Goal: Transaction & Acquisition: Obtain resource

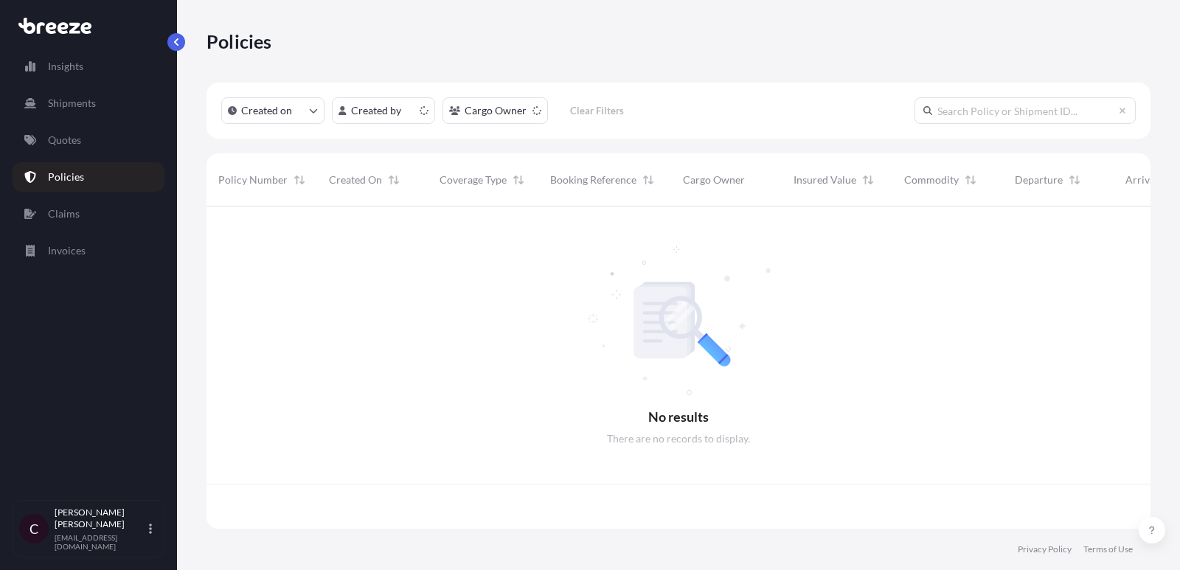
scroll to position [330, 944]
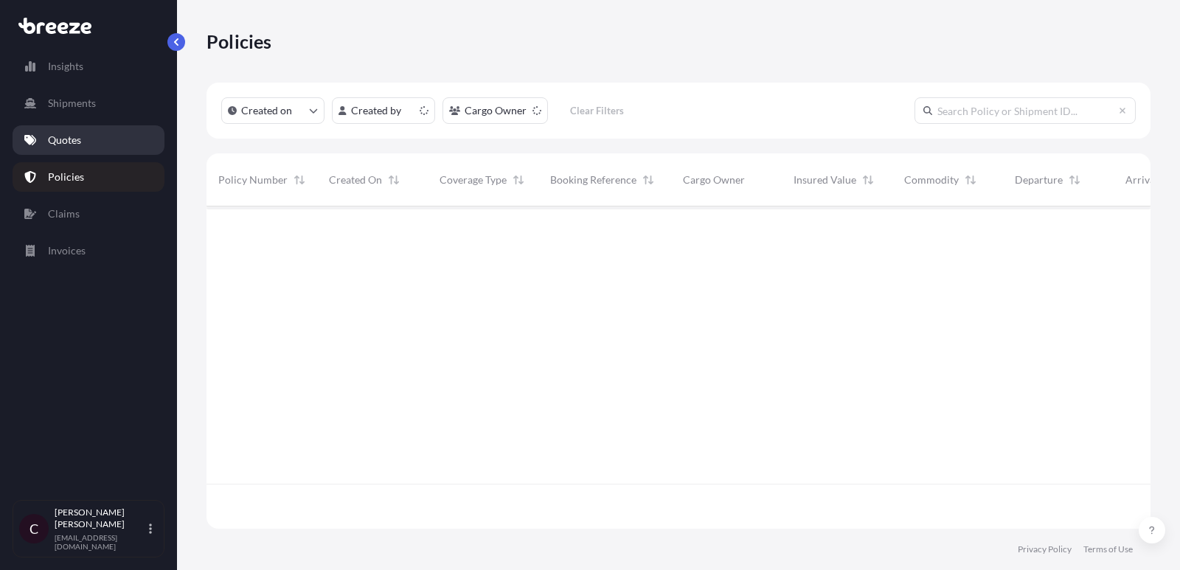
click at [100, 145] on link "Quotes" at bounding box center [89, 139] width 152 height 29
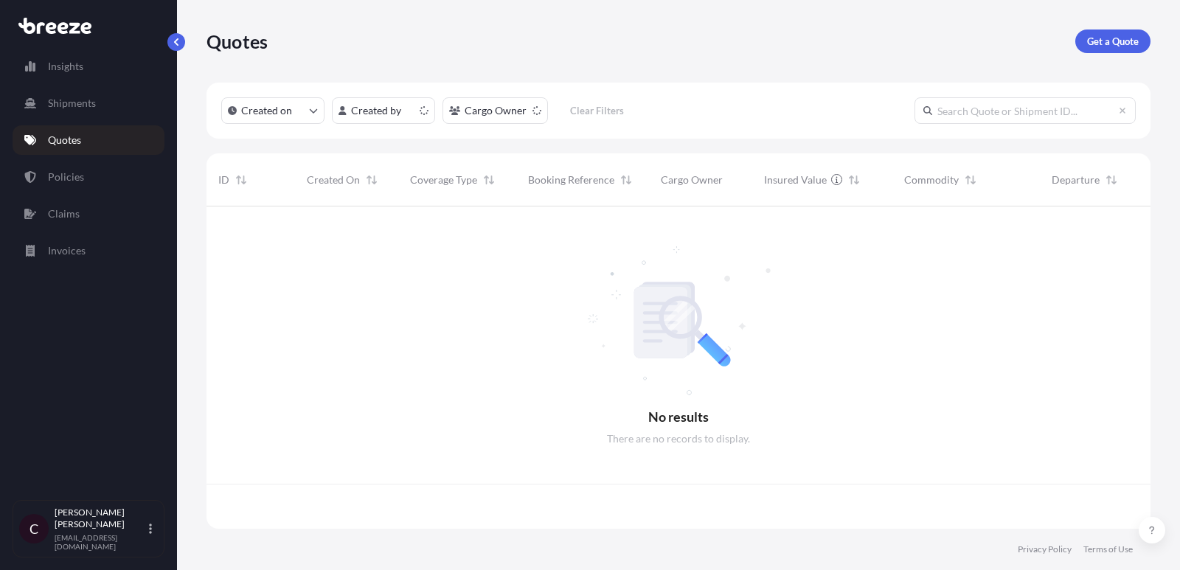
scroll to position [330, 944]
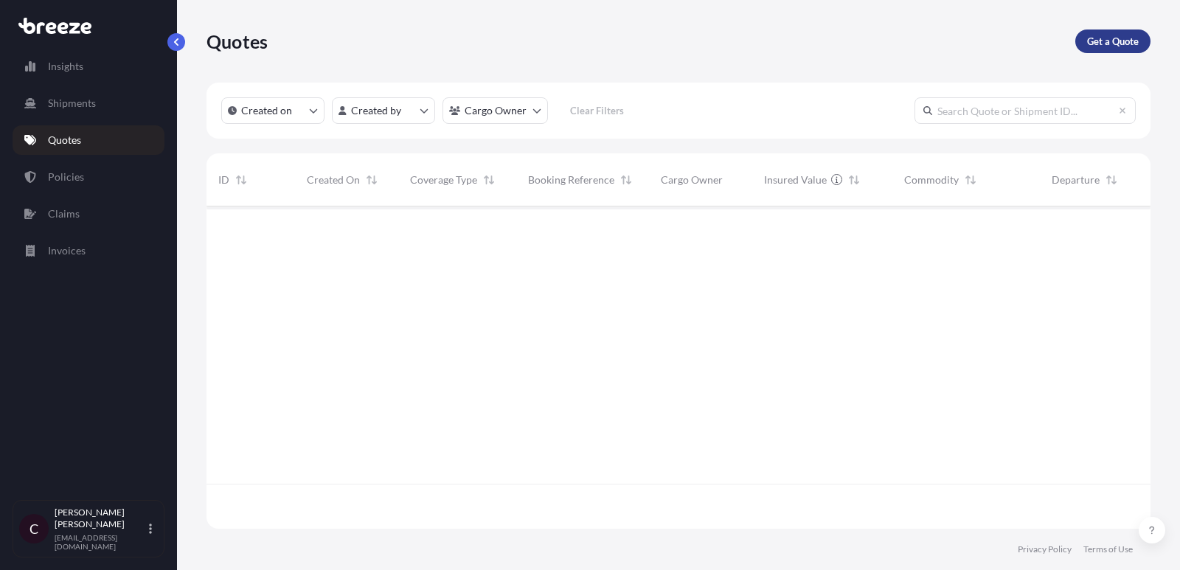
click at [1098, 41] on p "Get a Quote" at bounding box center [1113, 41] width 52 height 15
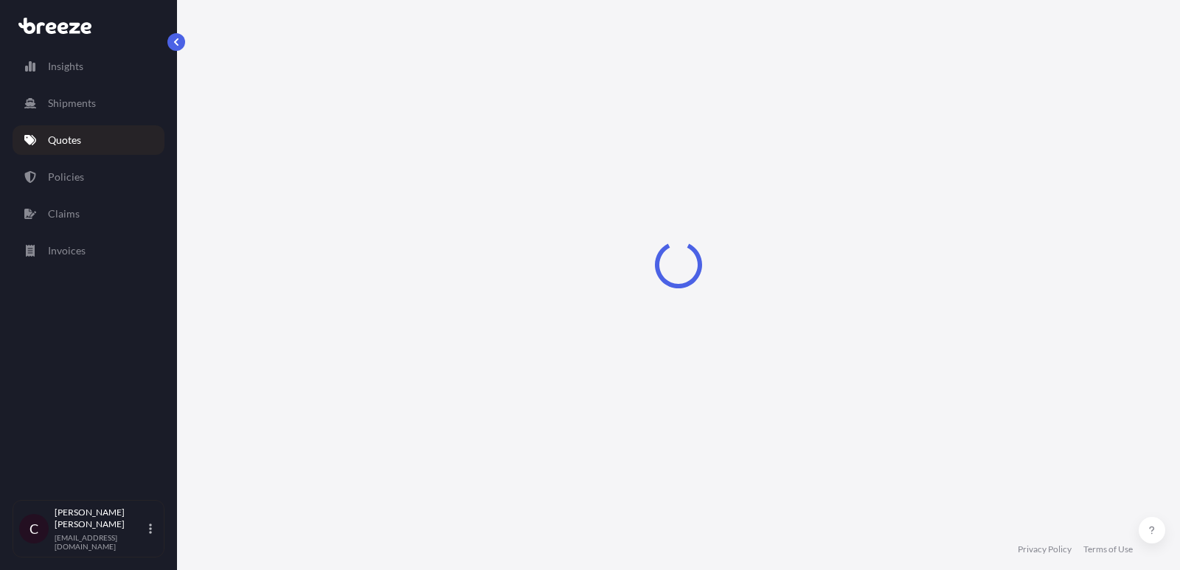
select select "Road"
select select "1"
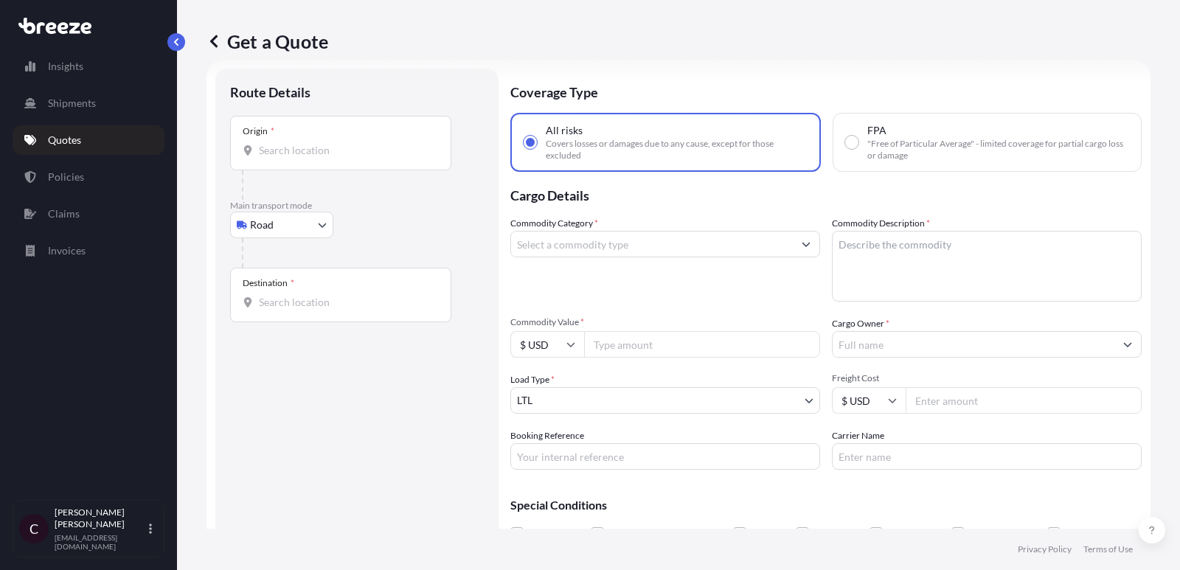
scroll to position [24, 0]
click at [617, 247] on input "Commodity Category *" at bounding box center [652, 243] width 282 height 27
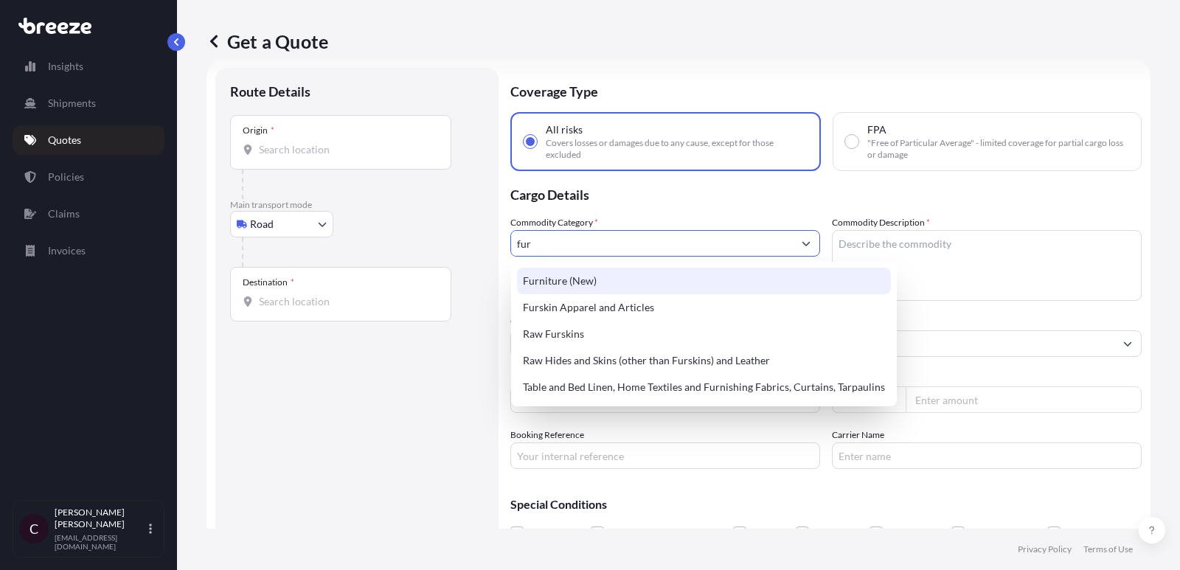
click at [607, 285] on div "Furniture (New)" at bounding box center [704, 281] width 374 height 27
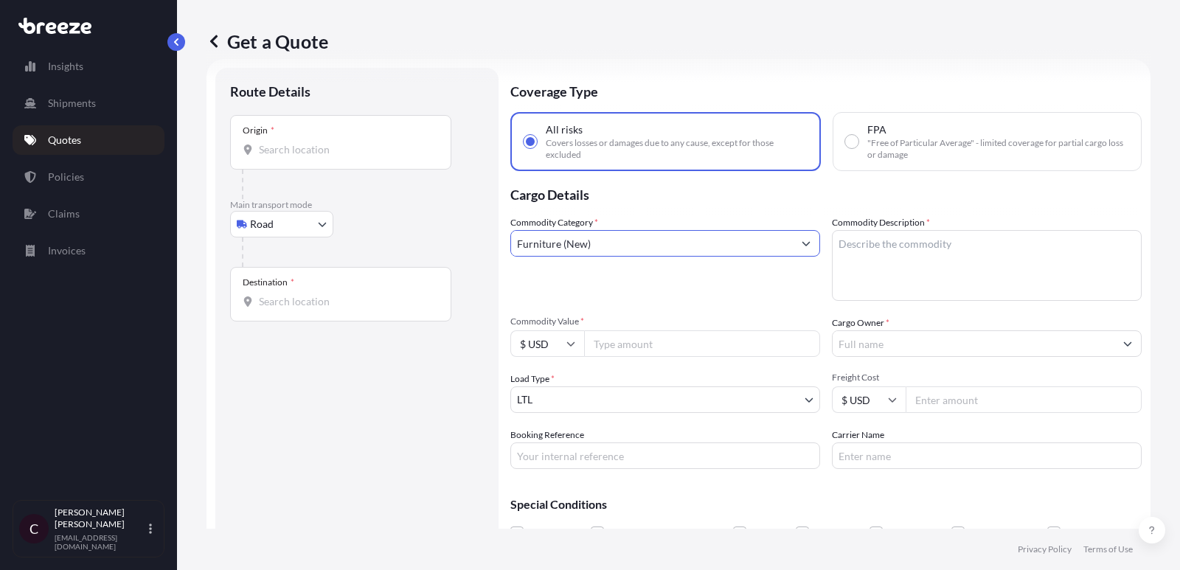
type input "Furniture (New)"
click at [894, 256] on textarea "Commodity Description *" at bounding box center [987, 265] width 310 height 71
type textarea "Dining Table"
click at [651, 340] on input "Commodity Value *" at bounding box center [702, 343] width 236 height 27
type input "7000"
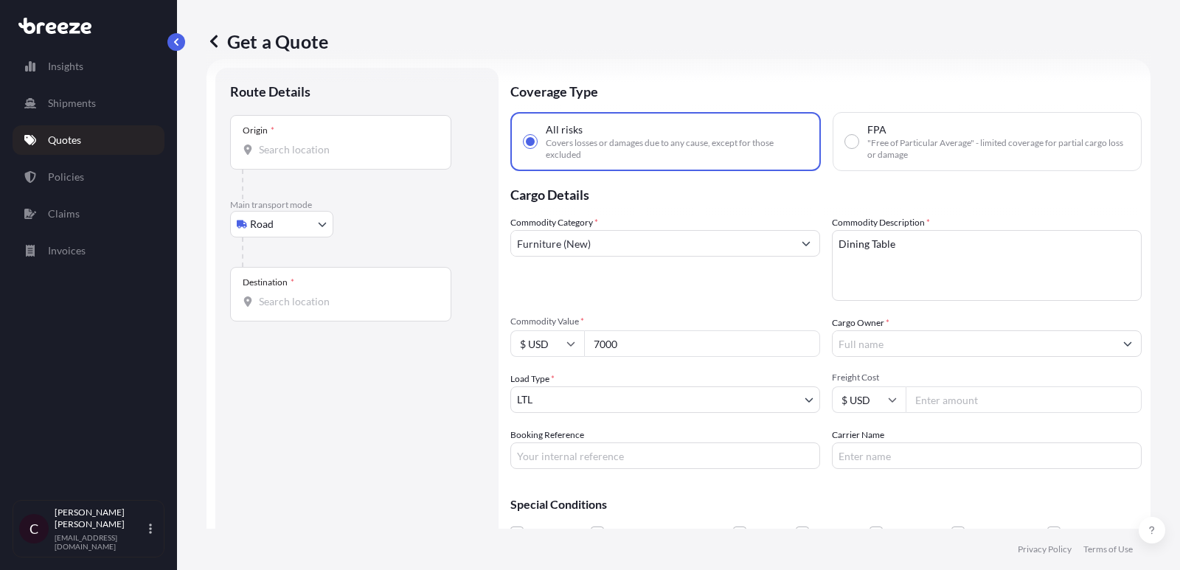
click at [953, 353] on input "Cargo Owner *" at bounding box center [973, 343] width 282 height 27
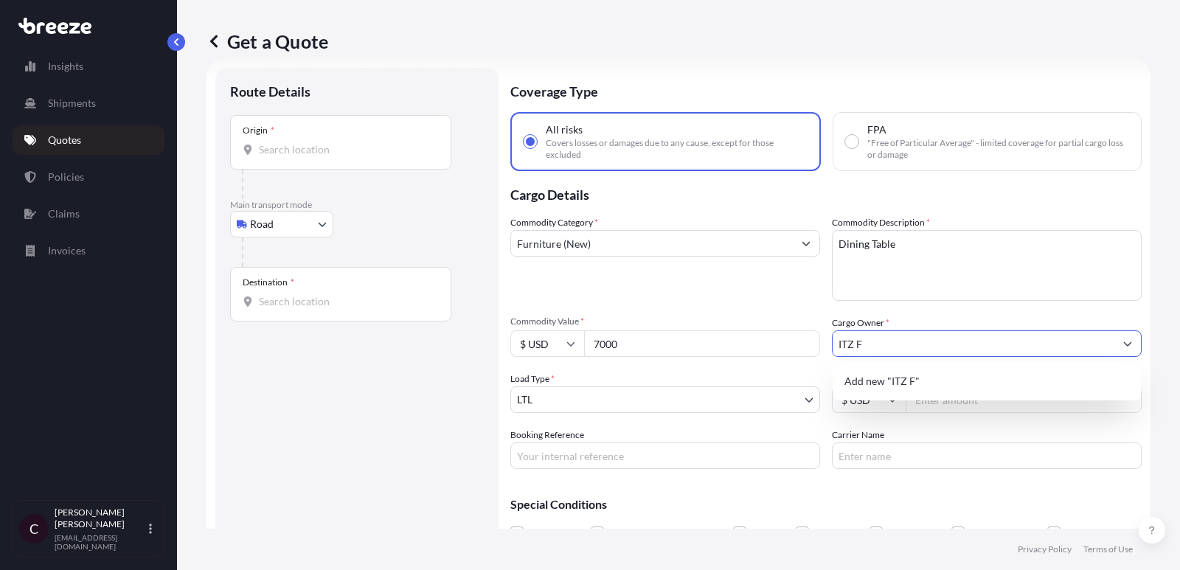
type input "ITZ F"
click at [914, 339] on input "ITZ F" at bounding box center [973, 343] width 282 height 27
paste input "Madera y Derivados de [GEOGRAPHIC_DATA] SA de CV"
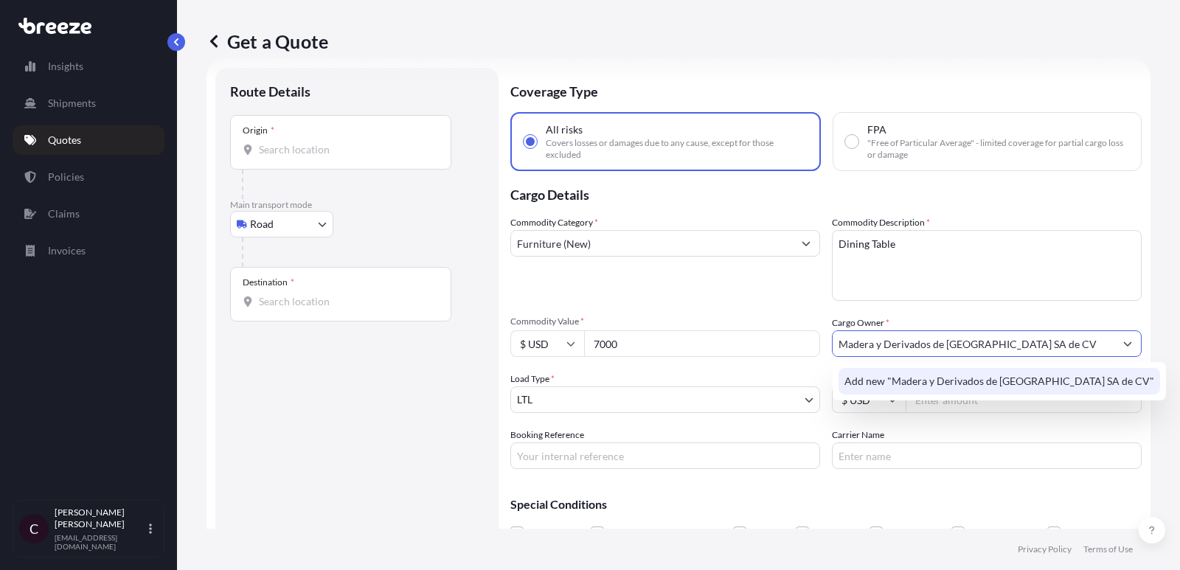
click at [852, 389] on div "Add new "Madera y Derivados de [GEOGRAPHIC_DATA] SA de CV"" at bounding box center [998, 381] width 321 height 27
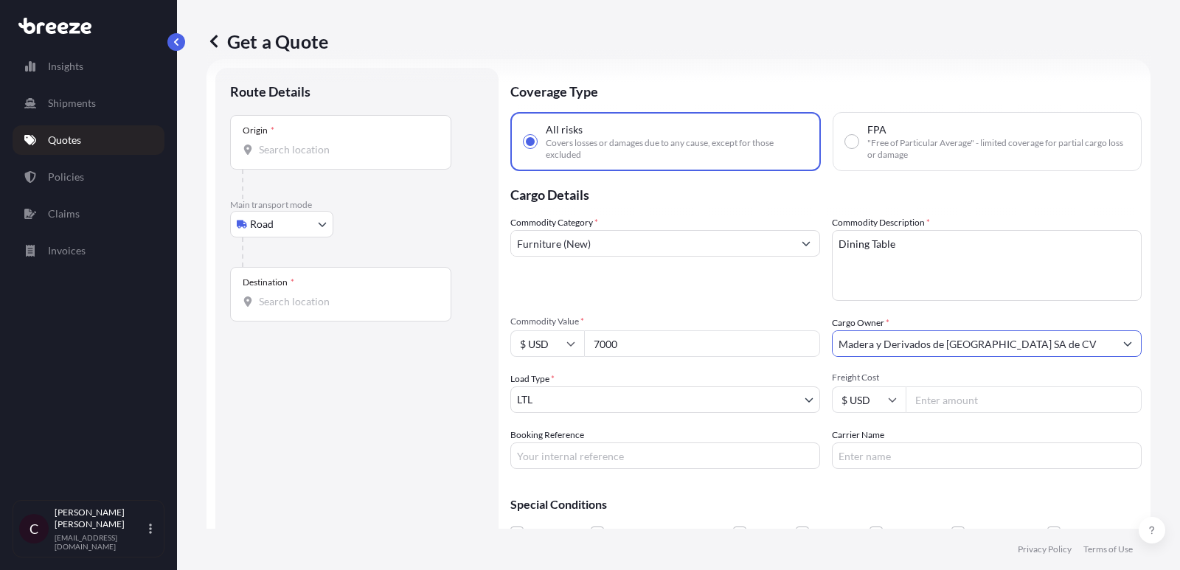
scroll to position [76, 0]
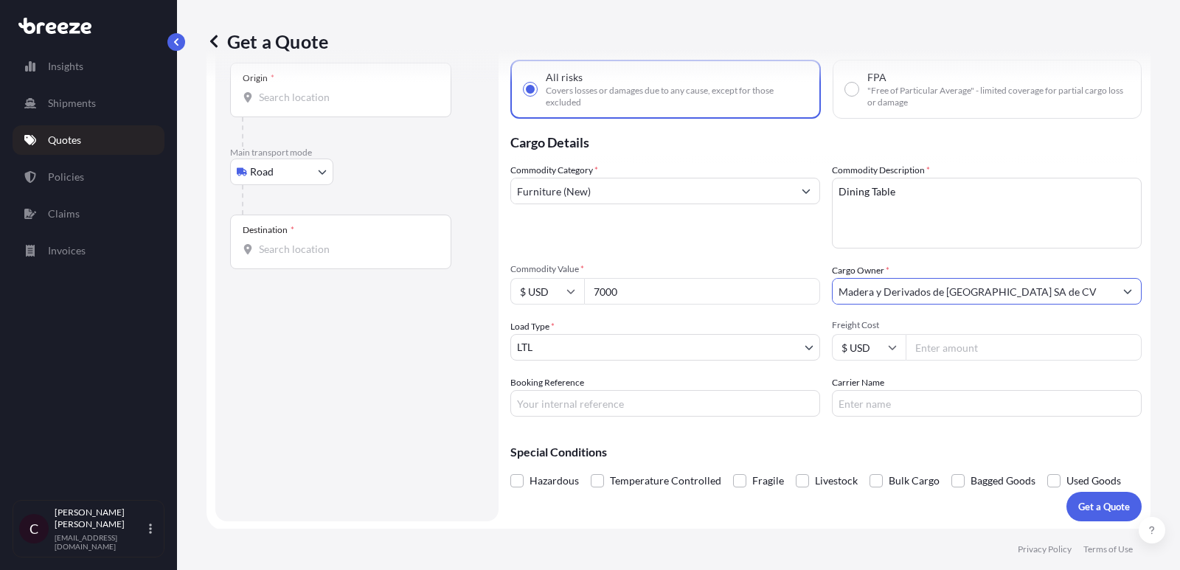
type input "Madera y Derivados de [GEOGRAPHIC_DATA] SA de CV"
click at [944, 346] on input "Freight Cost" at bounding box center [1023, 347] width 236 height 27
type input "1700"
click at [637, 400] on input "Booking Reference" at bounding box center [665, 403] width 310 height 27
paste input "Madera y Derivados de [GEOGRAPHIC_DATA] SA de CV"
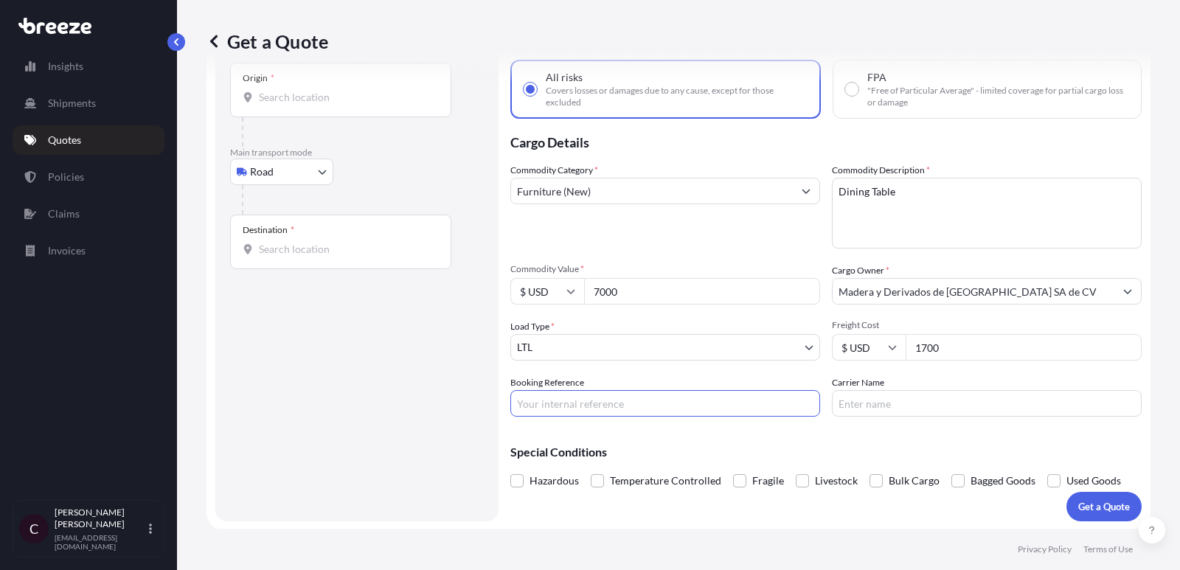
type input "Madera y Derivados de [GEOGRAPHIC_DATA] SA de CV"
paste input "L109327"
type input "L109327"
click at [880, 398] on input "Carrier Name" at bounding box center [987, 403] width 310 height 27
click at [958, 339] on input "1700" at bounding box center [1023, 347] width 236 height 27
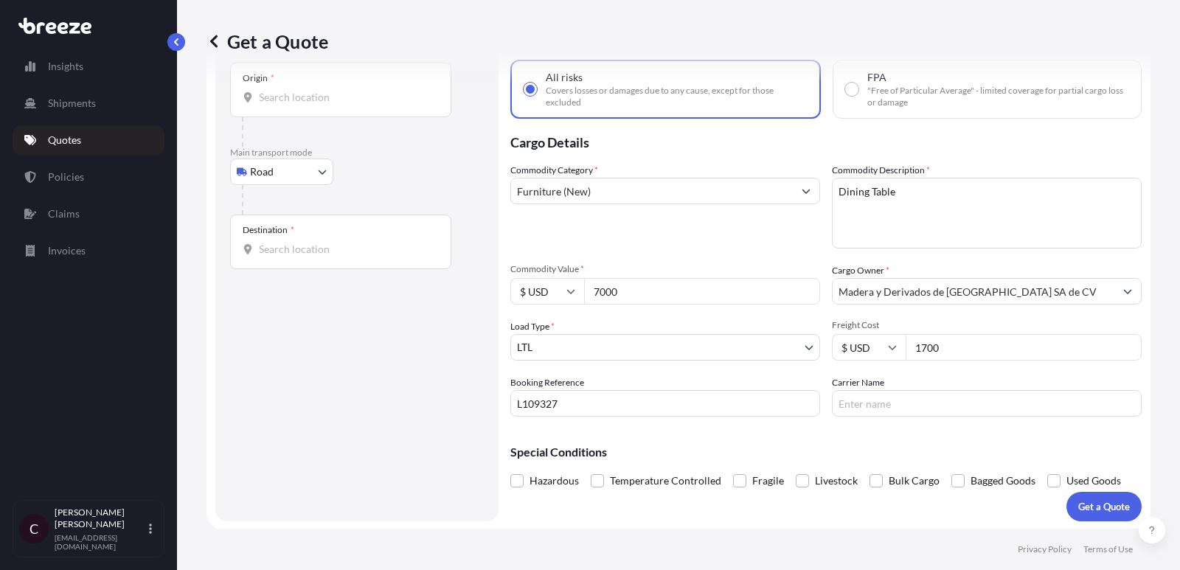
click at [958, 339] on input "1700" at bounding box center [1023, 347] width 236 height 27
type input "564"
click at [873, 412] on input "Carrier Name" at bounding box center [987, 403] width 310 height 27
type input "a"
type input "ABF Freight"
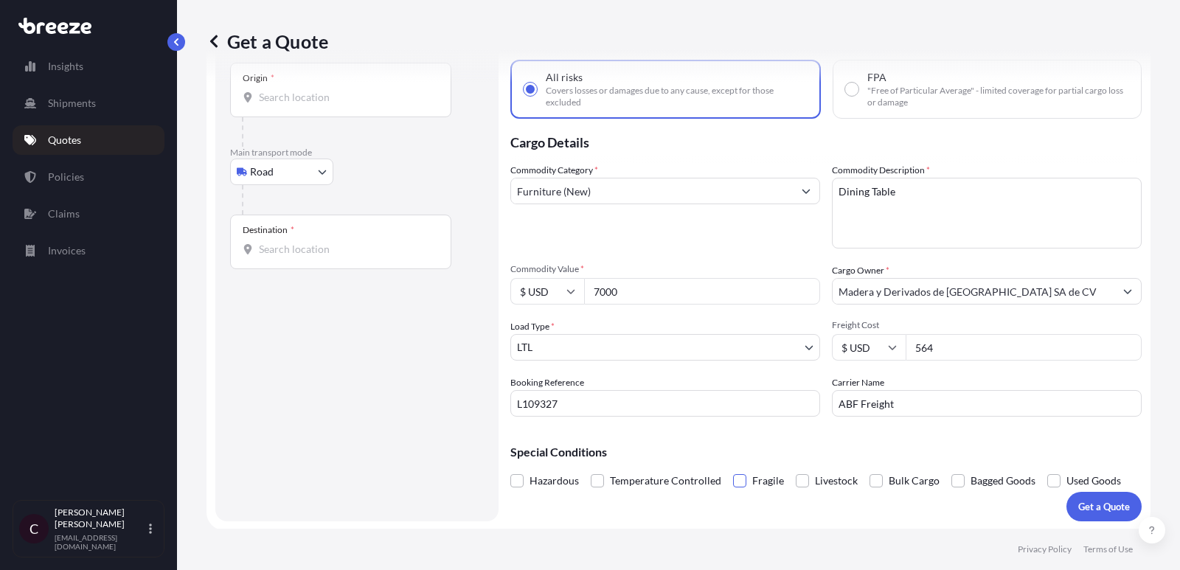
click at [733, 478] on span at bounding box center [739, 480] width 13 height 13
click at [733, 470] on input "Fragile" at bounding box center [733, 470] width 0 height 0
click at [1106, 499] on p "Get a Quote" at bounding box center [1104, 506] width 52 height 15
click at [330, 103] on input "Origin * Please select an origin" at bounding box center [346, 97] width 174 height 15
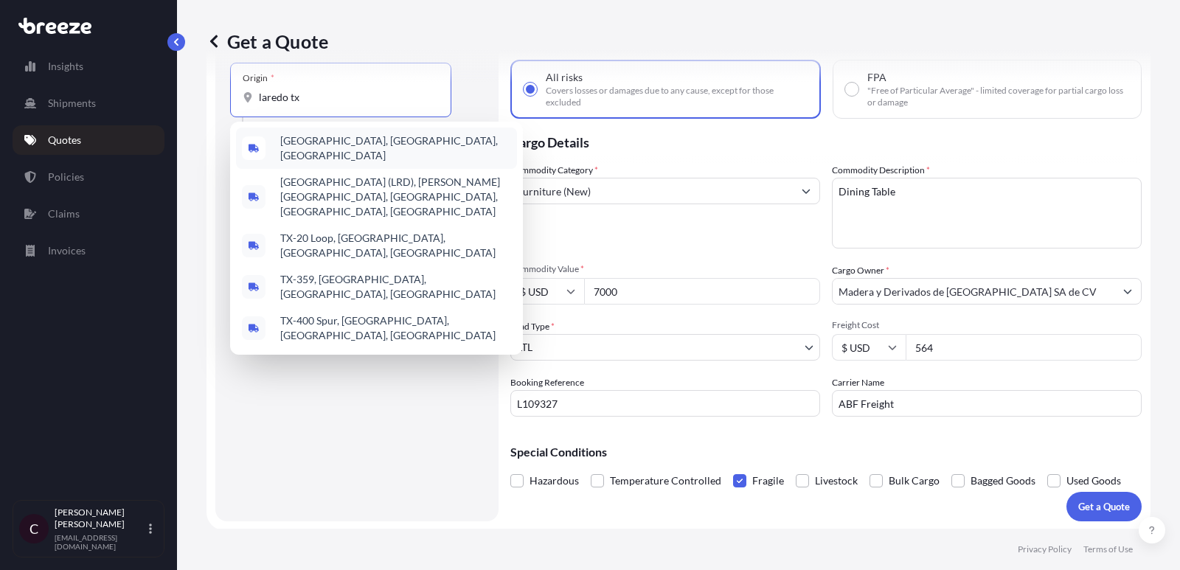
click at [318, 146] on span "[GEOGRAPHIC_DATA], [GEOGRAPHIC_DATA], [GEOGRAPHIC_DATA]" at bounding box center [395, 147] width 231 height 29
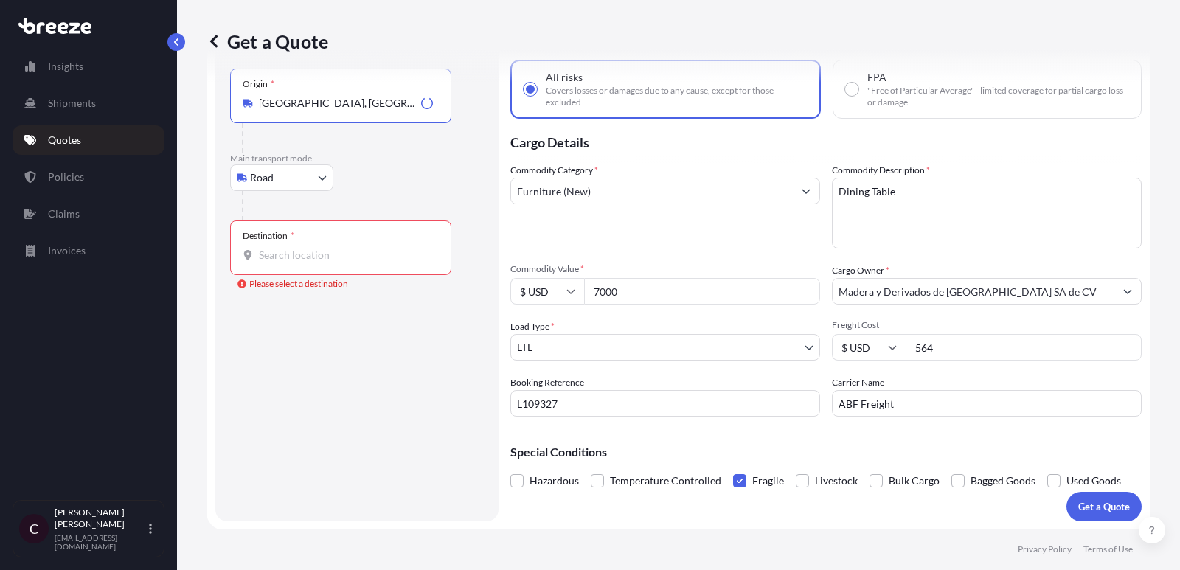
click at [276, 239] on div "Destination *" at bounding box center [269, 236] width 52 height 12
click at [276, 248] on input "Destination * Please select a destination" at bounding box center [346, 255] width 174 height 15
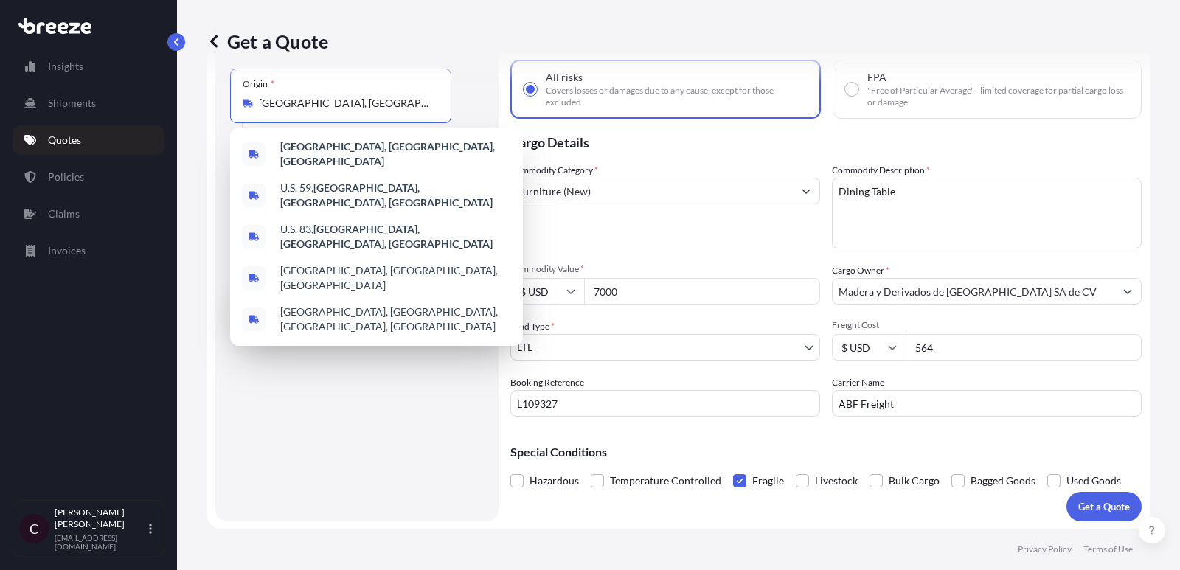
click at [341, 101] on input "[GEOGRAPHIC_DATA], [GEOGRAPHIC_DATA], [GEOGRAPHIC_DATA]" at bounding box center [346, 103] width 174 height 15
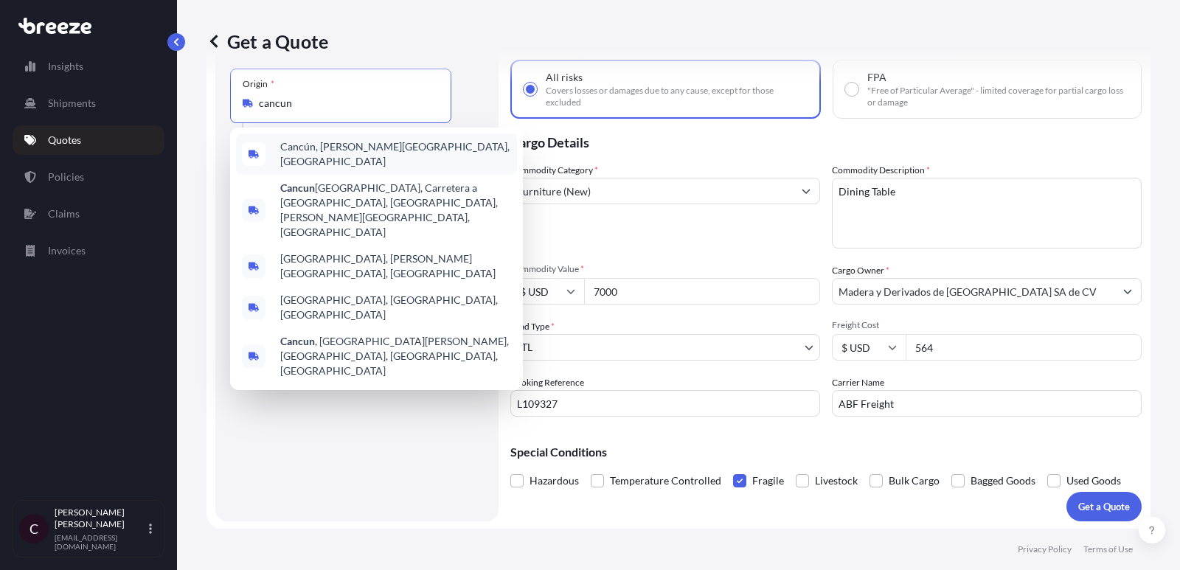
click at [358, 147] on span "Cancún, [PERSON_NAME][GEOGRAPHIC_DATA], [GEOGRAPHIC_DATA]" at bounding box center [395, 153] width 231 height 29
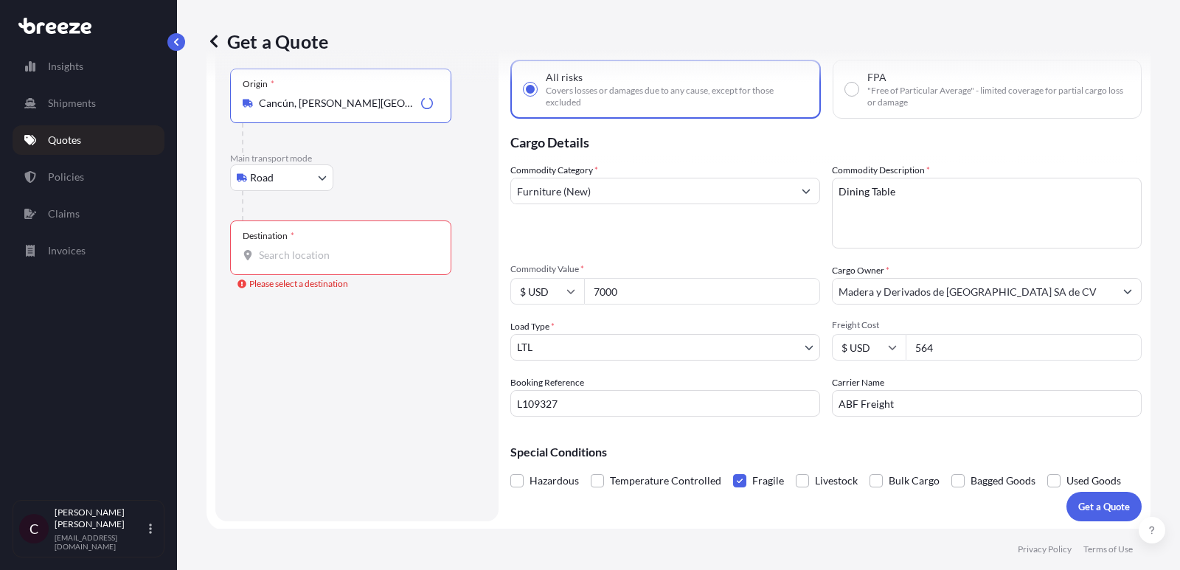
type input "Cancún, [PERSON_NAME][GEOGRAPHIC_DATA], [GEOGRAPHIC_DATA]"
click at [314, 242] on div "Destination *" at bounding box center [340, 247] width 221 height 55
click at [314, 248] on input "Destination * Please select a destination" at bounding box center [346, 255] width 174 height 15
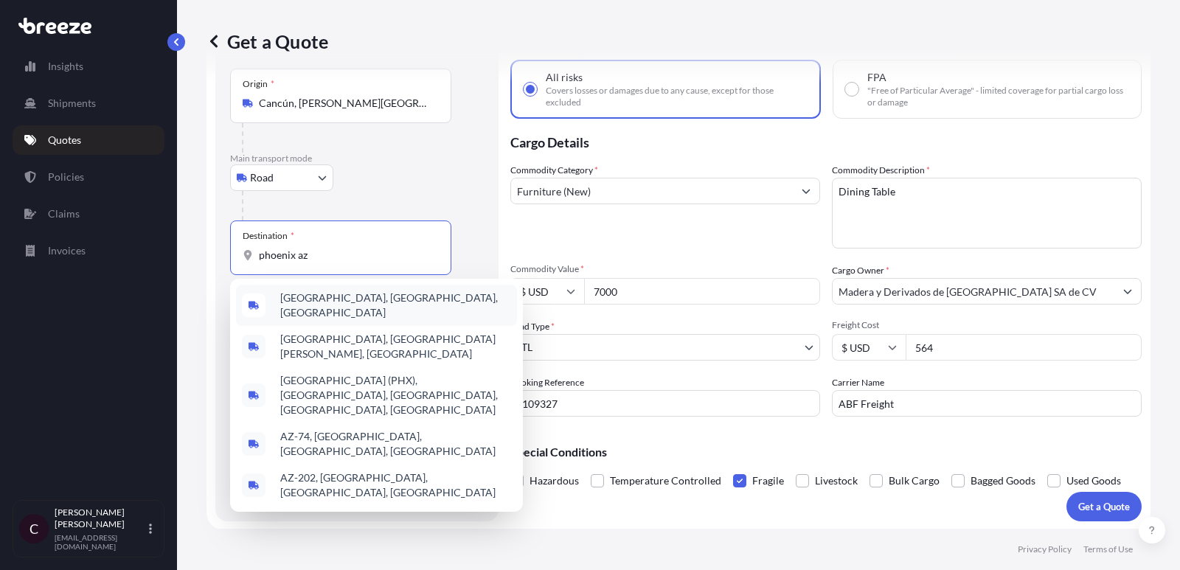
click at [306, 296] on span "[GEOGRAPHIC_DATA], [GEOGRAPHIC_DATA], [GEOGRAPHIC_DATA]" at bounding box center [395, 304] width 231 height 29
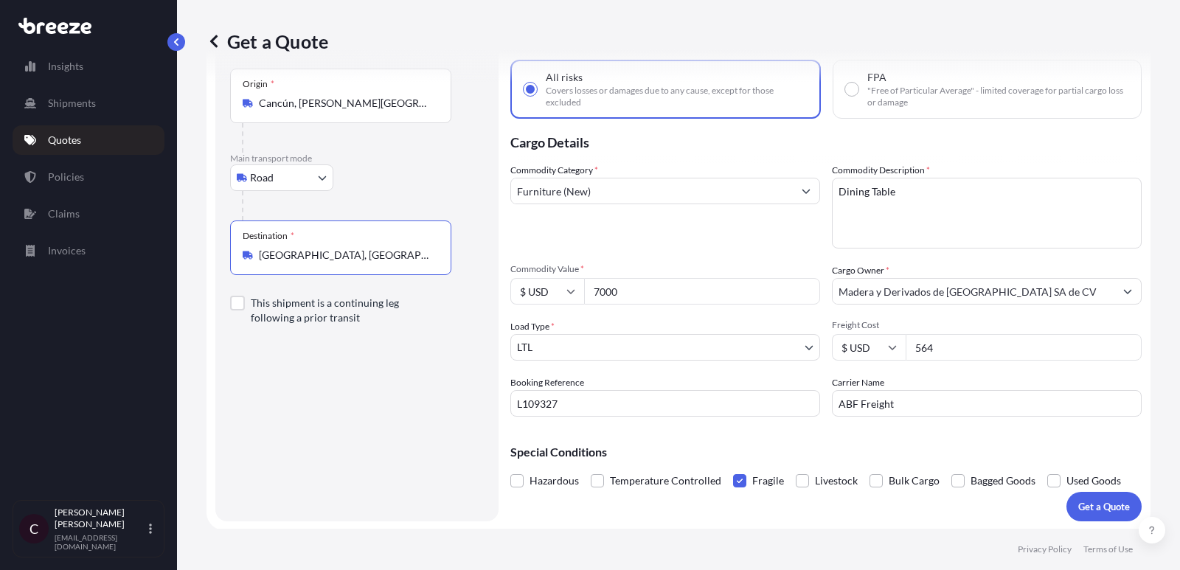
type input "[GEOGRAPHIC_DATA], [GEOGRAPHIC_DATA], [GEOGRAPHIC_DATA]"
click at [953, 341] on input "564" at bounding box center [1023, 347] width 236 height 27
type input "1413"
click at [873, 448] on p "Special Conditions" at bounding box center [825, 452] width 631 height 12
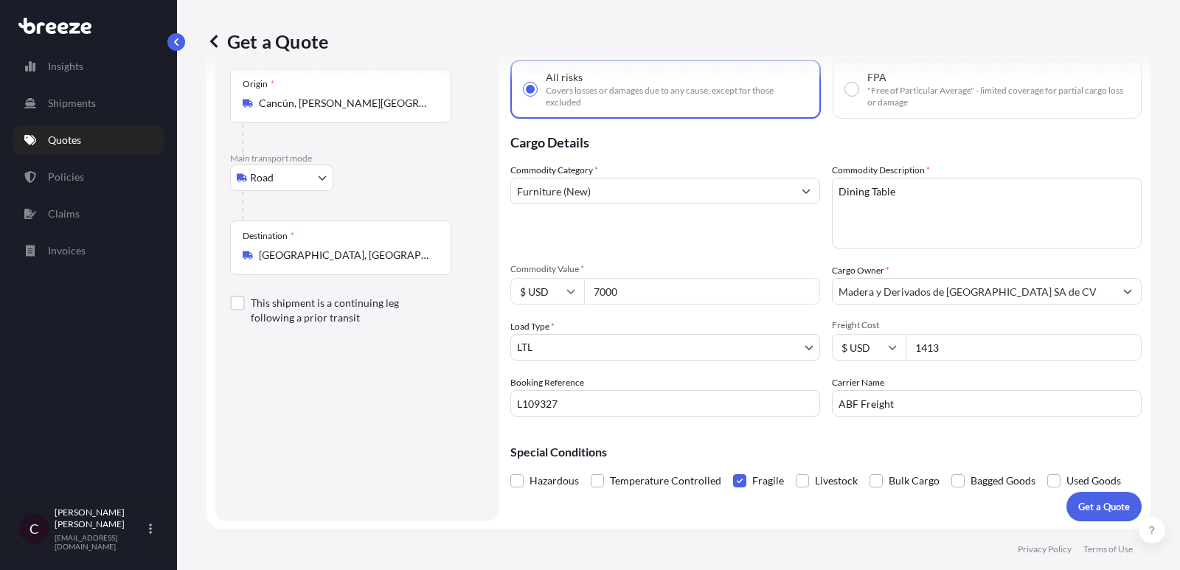
click at [905, 405] on input "ABF Freight" at bounding box center [987, 403] width 310 height 27
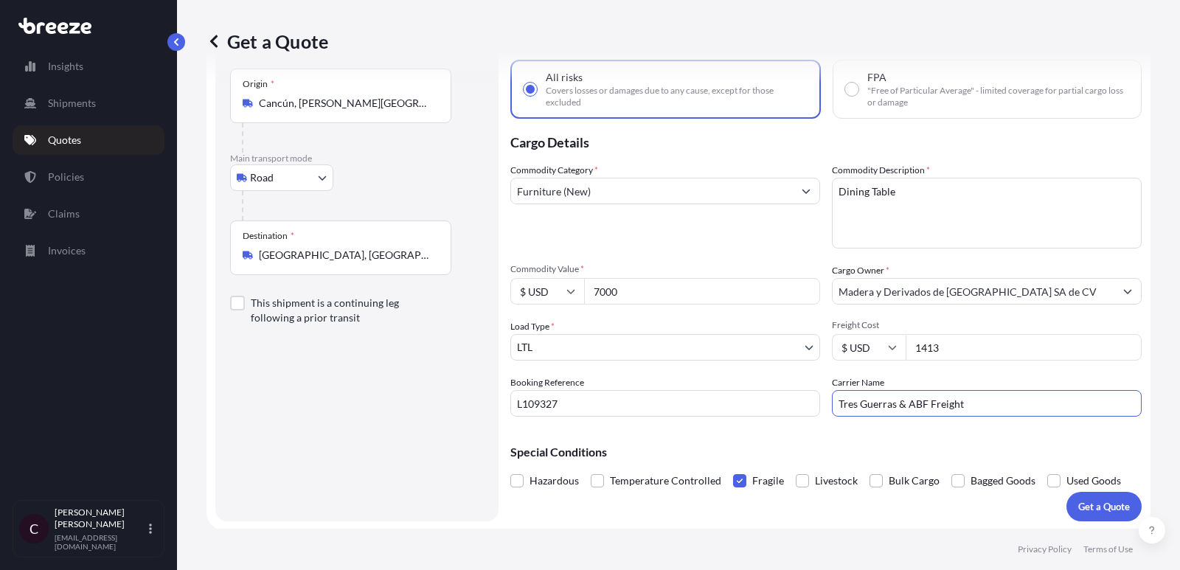
type input "Tres Guerras & ABF Freight"
click at [962, 448] on p "Special Conditions" at bounding box center [825, 452] width 631 height 12
click at [1093, 502] on p "Get a Quote" at bounding box center [1104, 506] width 52 height 15
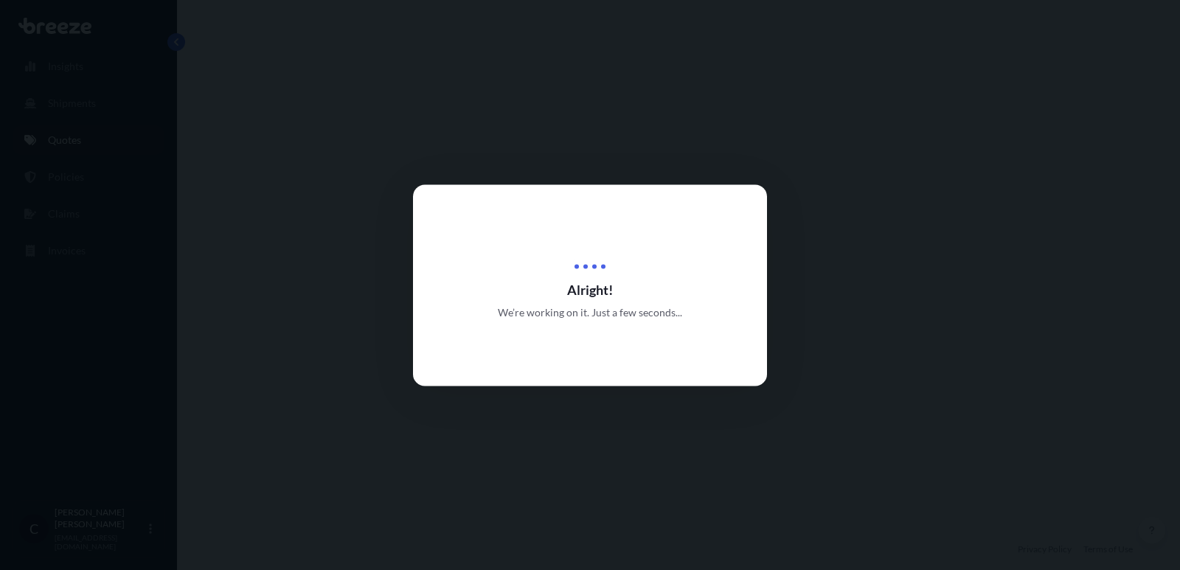
select select "Road"
select select "1"
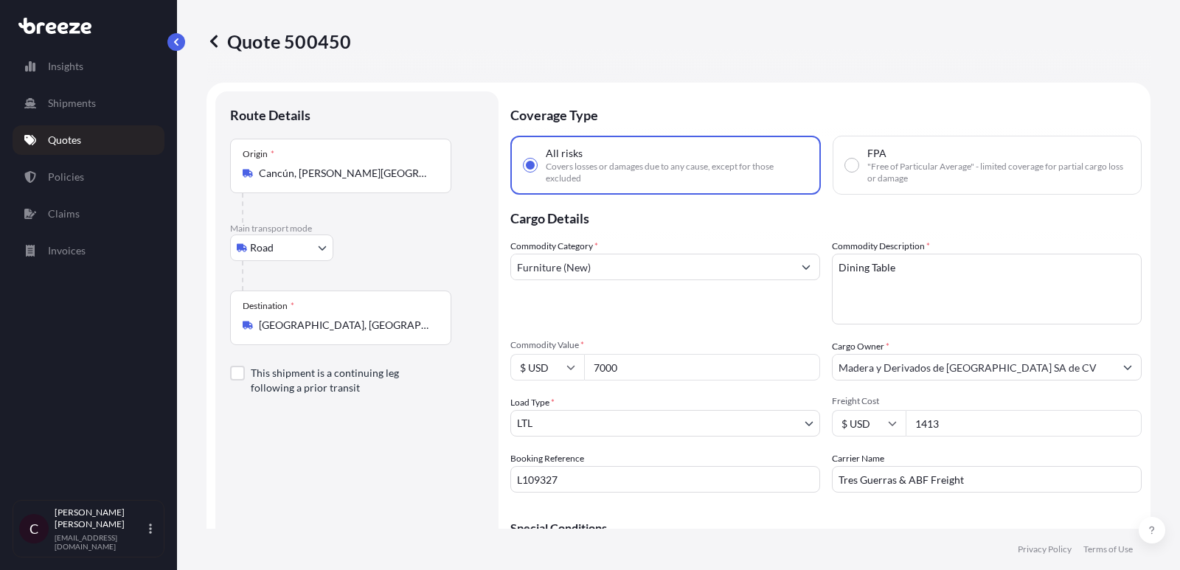
click at [102, 133] on link "Quotes" at bounding box center [89, 139] width 152 height 29
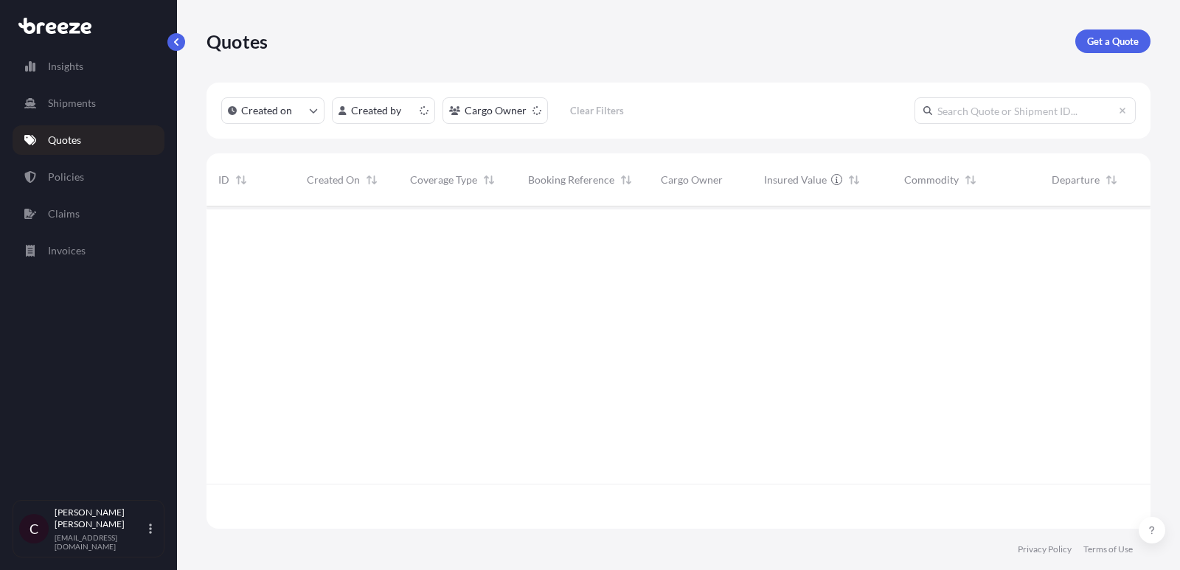
scroll to position [330, 944]
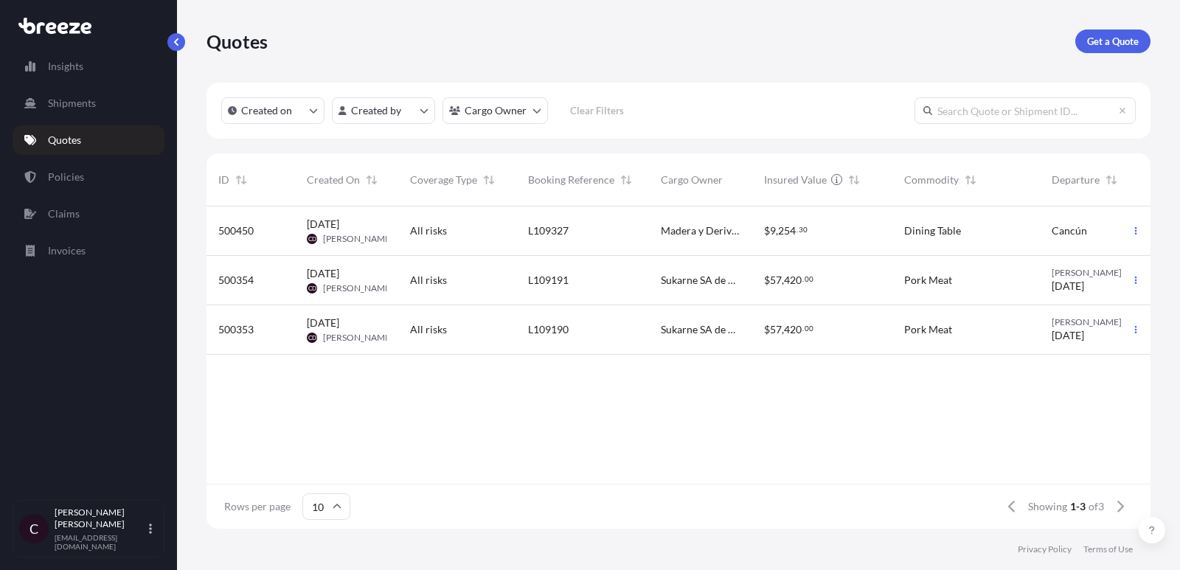
click at [504, 250] on div "All risks" at bounding box center [457, 230] width 118 height 49
select select "Road"
select select "1"
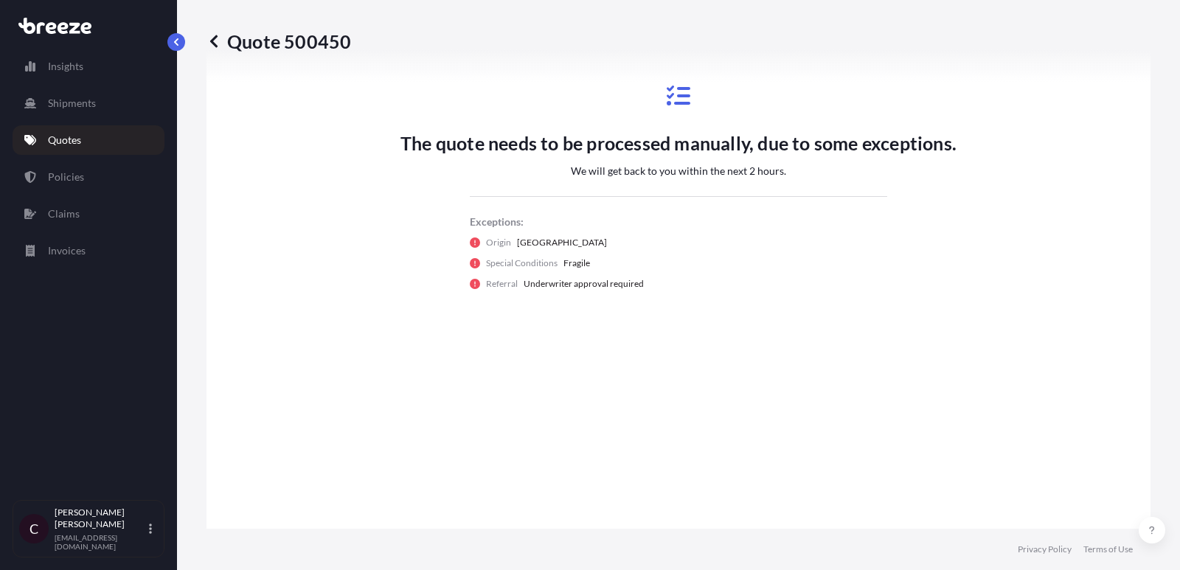
scroll to position [832, 0]
